Goal: Task Accomplishment & Management: Use online tool/utility

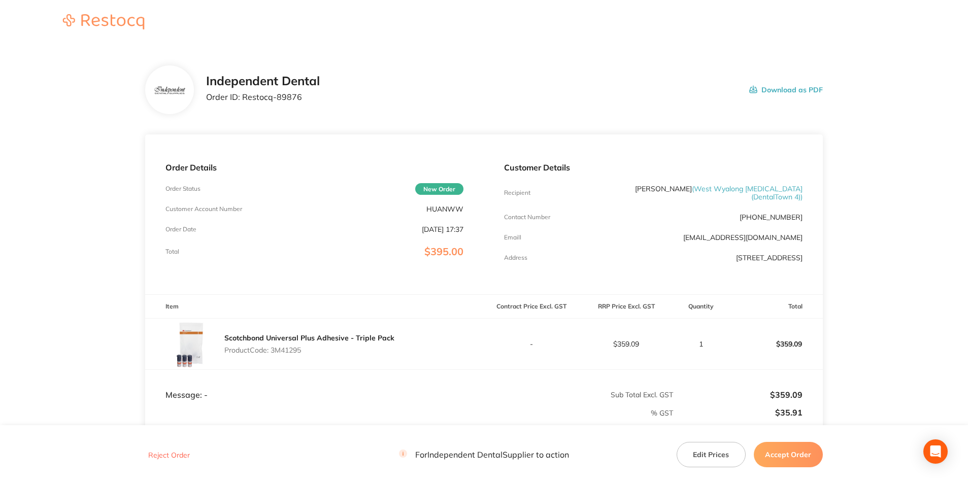
click at [786, 90] on button "Download as PDF" at bounding box center [786, 89] width 74 height 31
click at [776, 461] on button "Accept Order" at bounding box center [788, 454] width 69 height 25
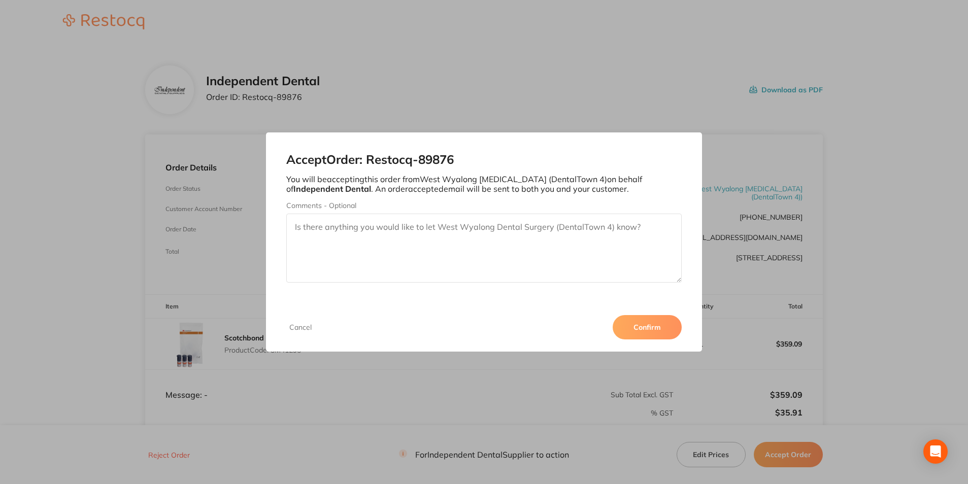
drag, startPoint x: 652, startPoint y: 322, endPoint x: 619, endPoint y: 371, distance: 59.6
click at [652, 322] on button "Confirm" at bounding box center [647, 327] width 69 height 24
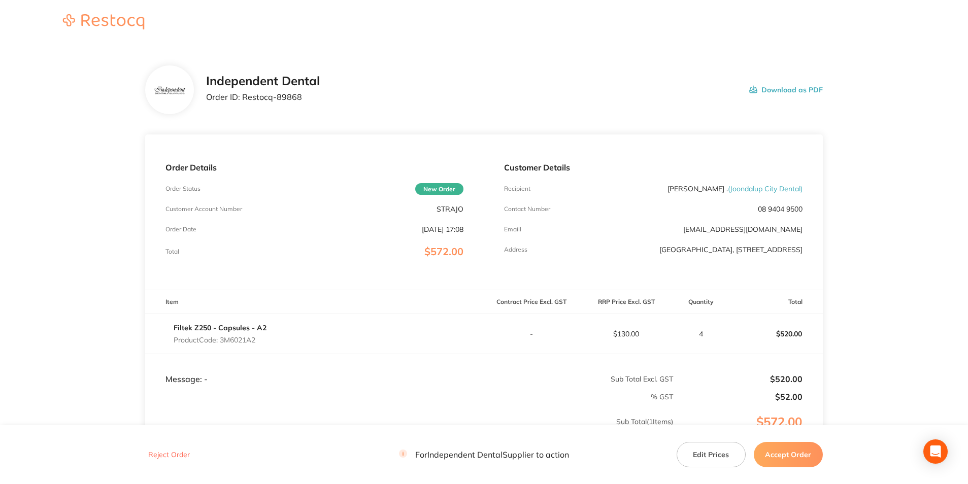
click at [801, 88] on button "Download as PDF" at bounding box center [786, 89] width 74 height 31
click at [782, 449] on button "Accept Order" at bounding box center [788, 454] width 69 height 25
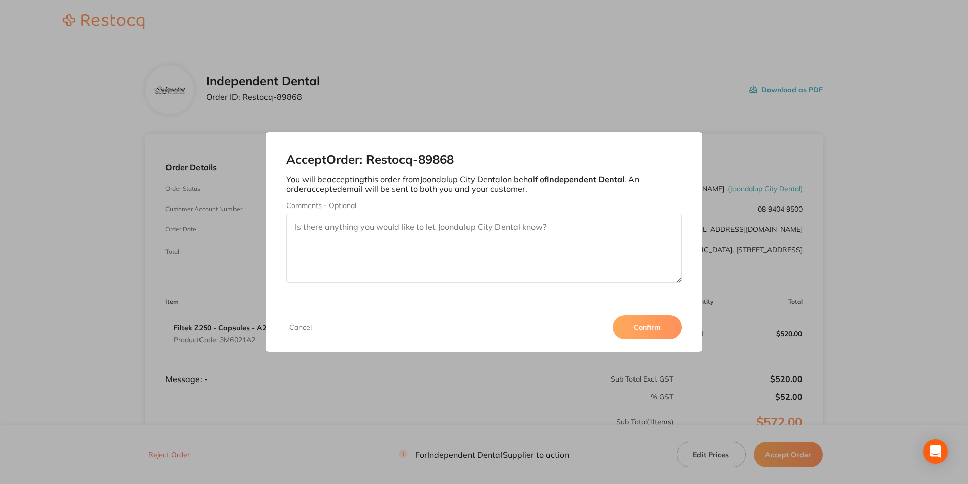
click at [634, 324] on button "Confirm" at bounding box center [647, 327] width 69 height 24
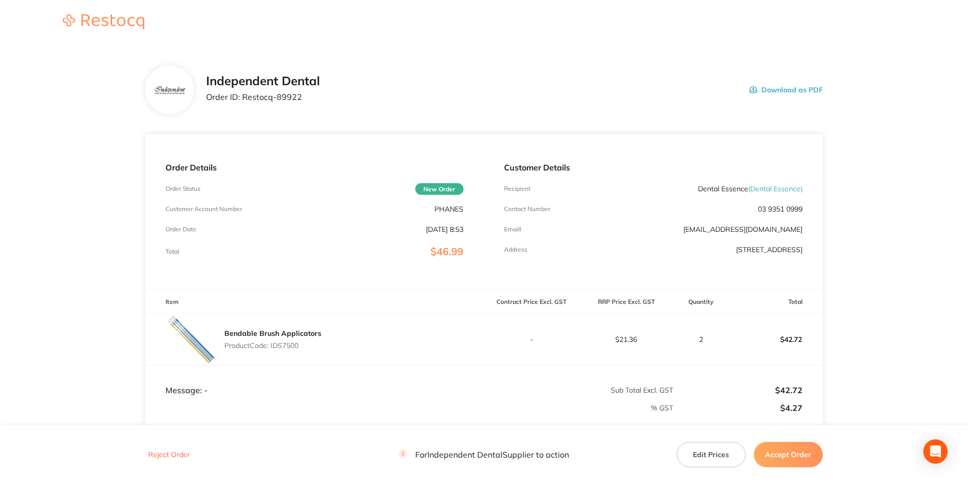
click at [776, 88] on button "Download as PDF" at bounding box center [786, 89] width 74 height 31
click at [779, 450] on button "Accept Order" at bounding box center [788, 454] width 69 height 25
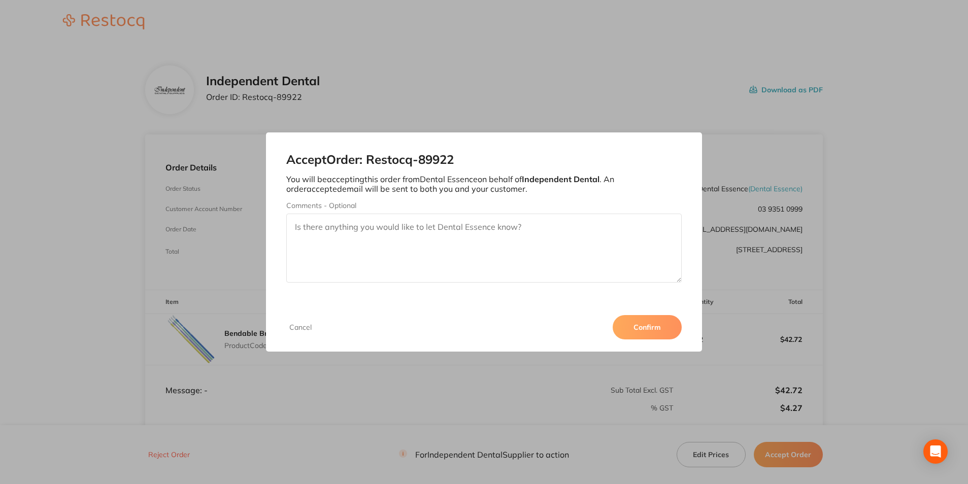
click at [654, 330] on button "Confirm" at bounding box center [647, 327] width 69 height 24
